Goal: Find specific page/section: Find specific page/section

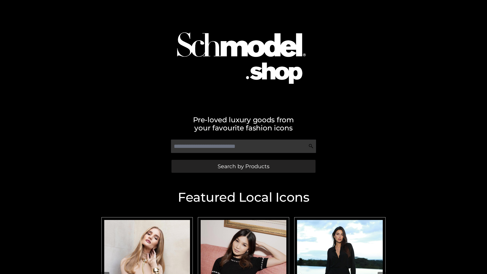
click at [243, 166] on span "Search by Products" at bounding box center [244, 166] width 52 height 5
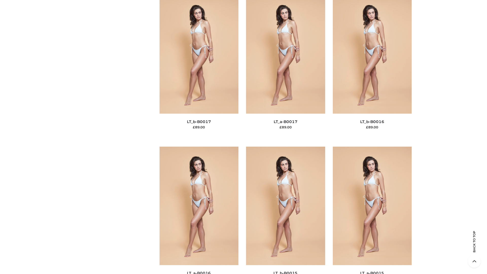
scroll to position [1666, 0]
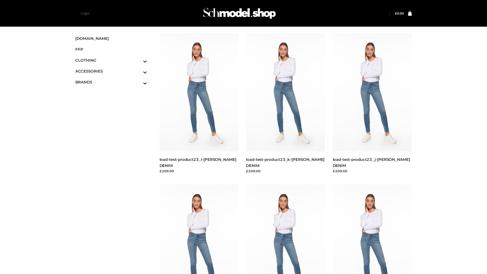
scroll to position [445, 0]
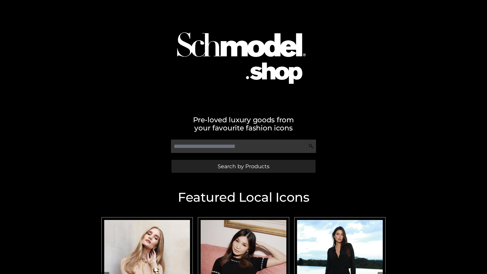
click at [243, 166] on span "Search by Products" at bounding box center [244, 166] width 52 height 5
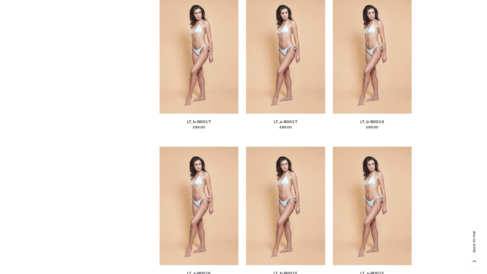
scroll to position [1666, 0]
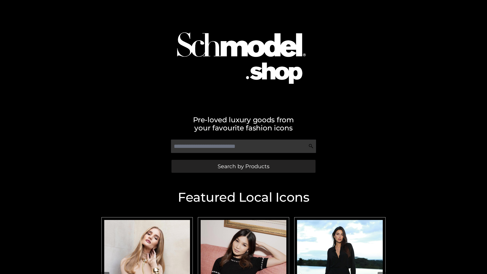
click at [243, 166] on span "Search by Products" at bounding box center [244, 166] width 52 height 5
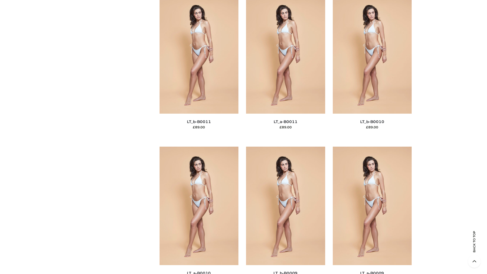
scroll to position [2277, 0]
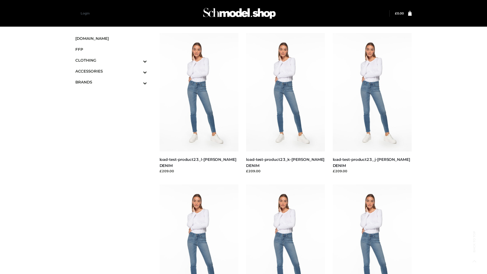
scroll to position [445, 0]
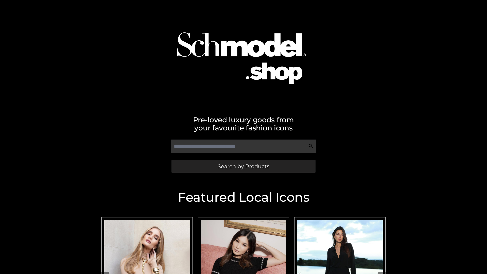
click at [243, 166] on span "Search by Products" at bounding box center [244, 166] width 52 height 5
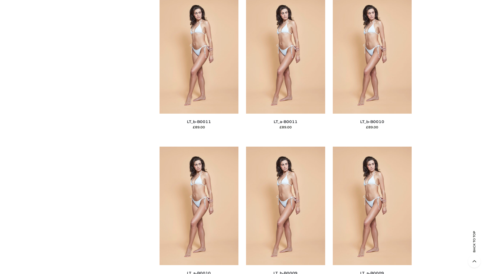
scroll to position [2277, 0]
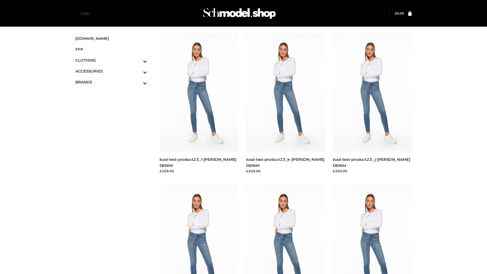
scroll to position [445, 0]
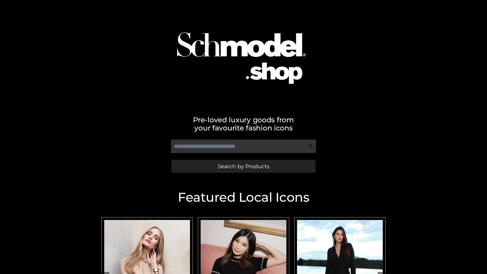
click at [243, 166] on span "Search by Products" at bounding box center [244, 166] width 52 height 5
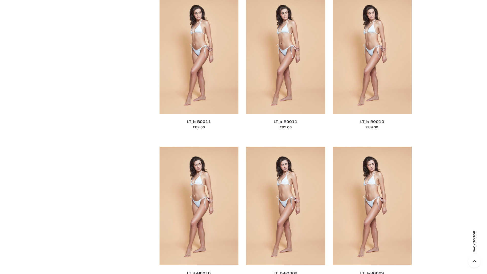
scroll to position [2277, 0]
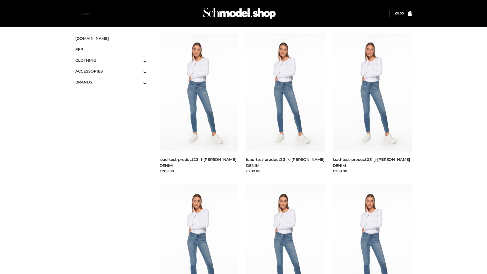
scroll to position [445, 0]
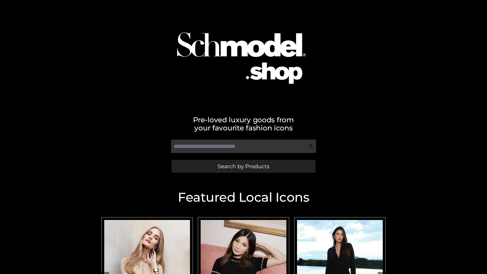
click at [243, 166] on span "Search by Products" at bounding box center [244, 166] width 52 height 5
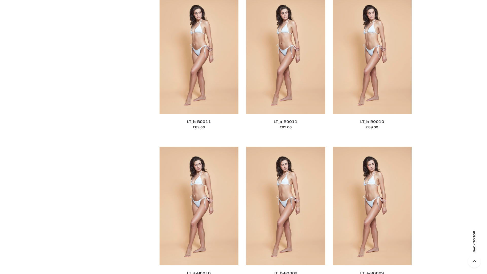
scroll to position [2277, 0]
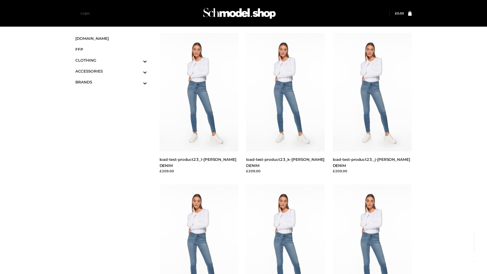
scroll to position [445, 0]
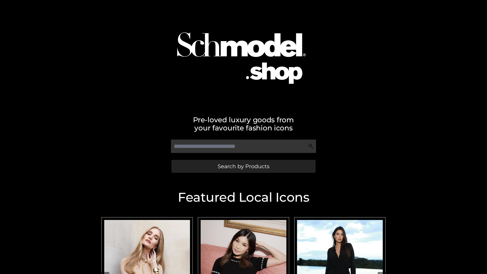
click at [243, 166] on span "Search by Products" at bounding box center [244, 166] width 52 height 5
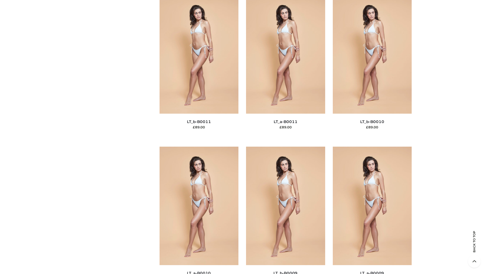
scroll to position [2277, 0]
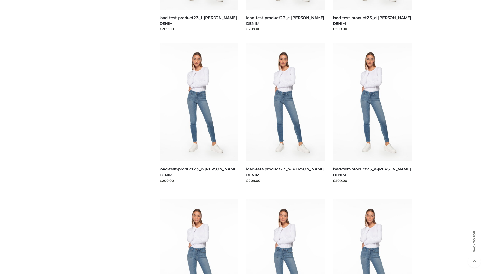
scroll to position [445, 0]
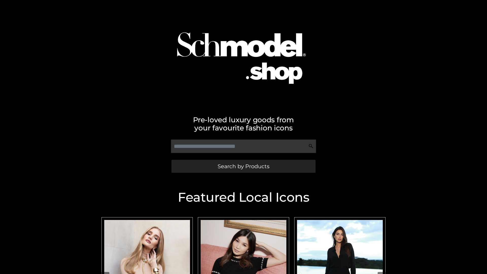
click at [243, 166] on span "Search by Products" at bounding box center [244, 166] width 52 height 5
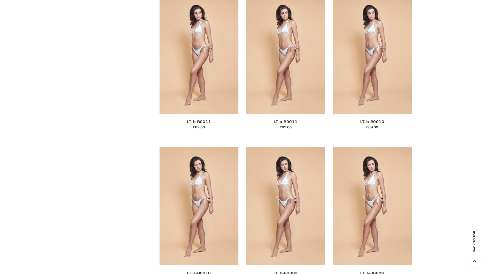
scroll to position [2277, 0]
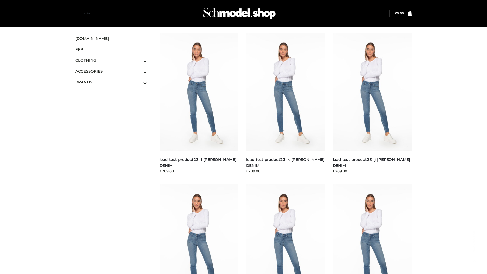
scroll to position [445, 0]
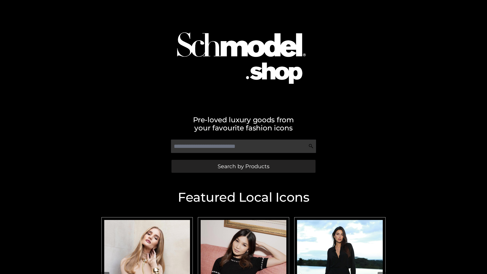
click at [243, 166] on span "Search by Products" at bounding box center [244, 166] width 52 height 5
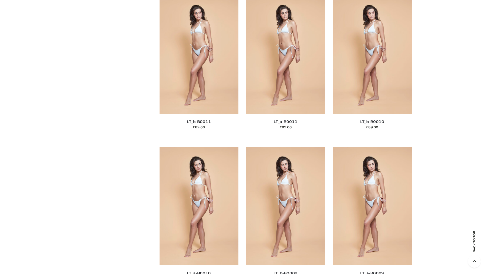
scroll to position [2277, 0]
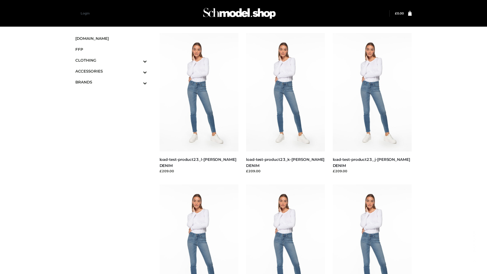
scroll to position [445, 0]
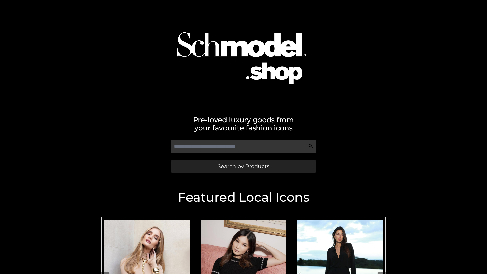
click at [243, 166] on span "Search by Products" at bounding box center [244, 166] width 52 height 5
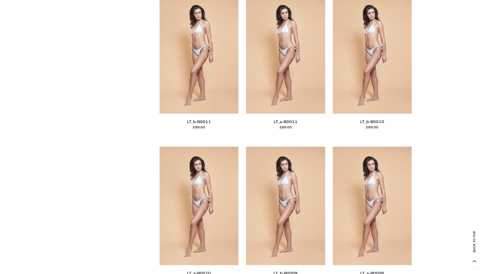
scroll to position [2277, 0]
